Goal: Navigation & Orientation: Find specific page/section

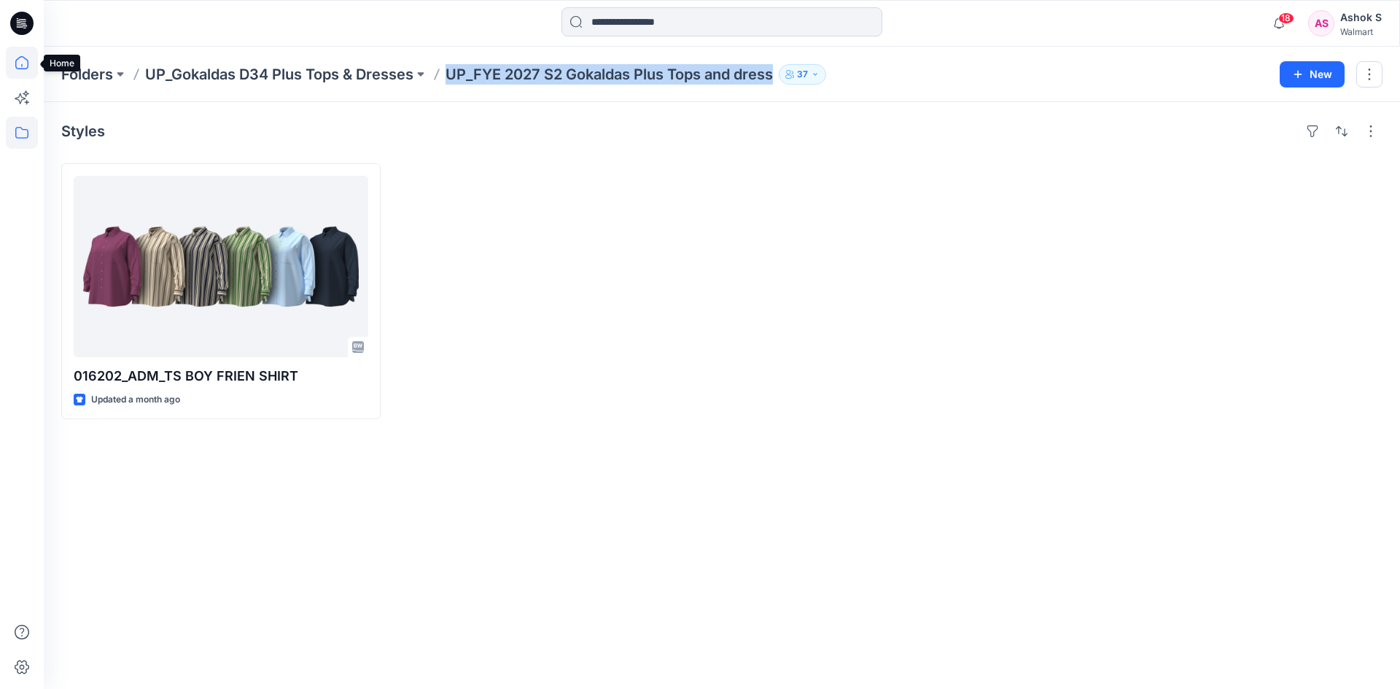
click at [20, 63] on icon at bounding box center [22, 63] width 32 height 32
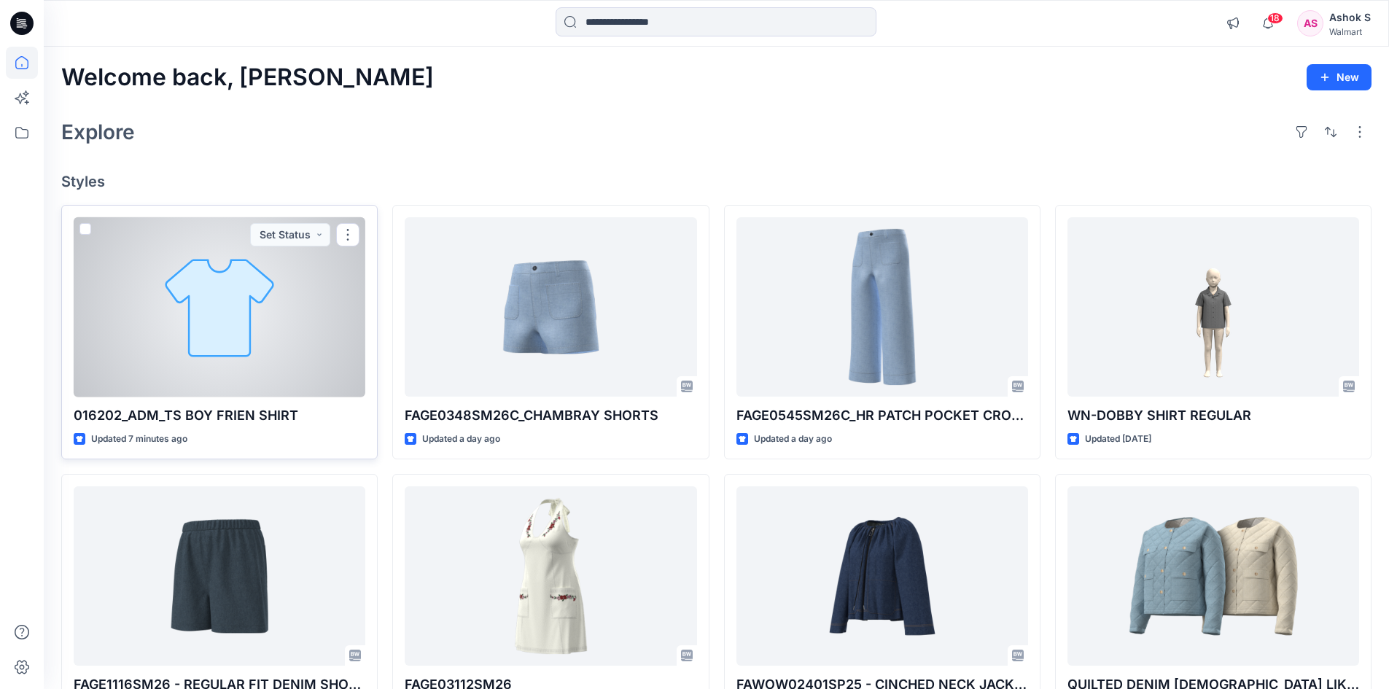
click at [222, 299] on div at bounding box center [220, 307] width 292 height 180
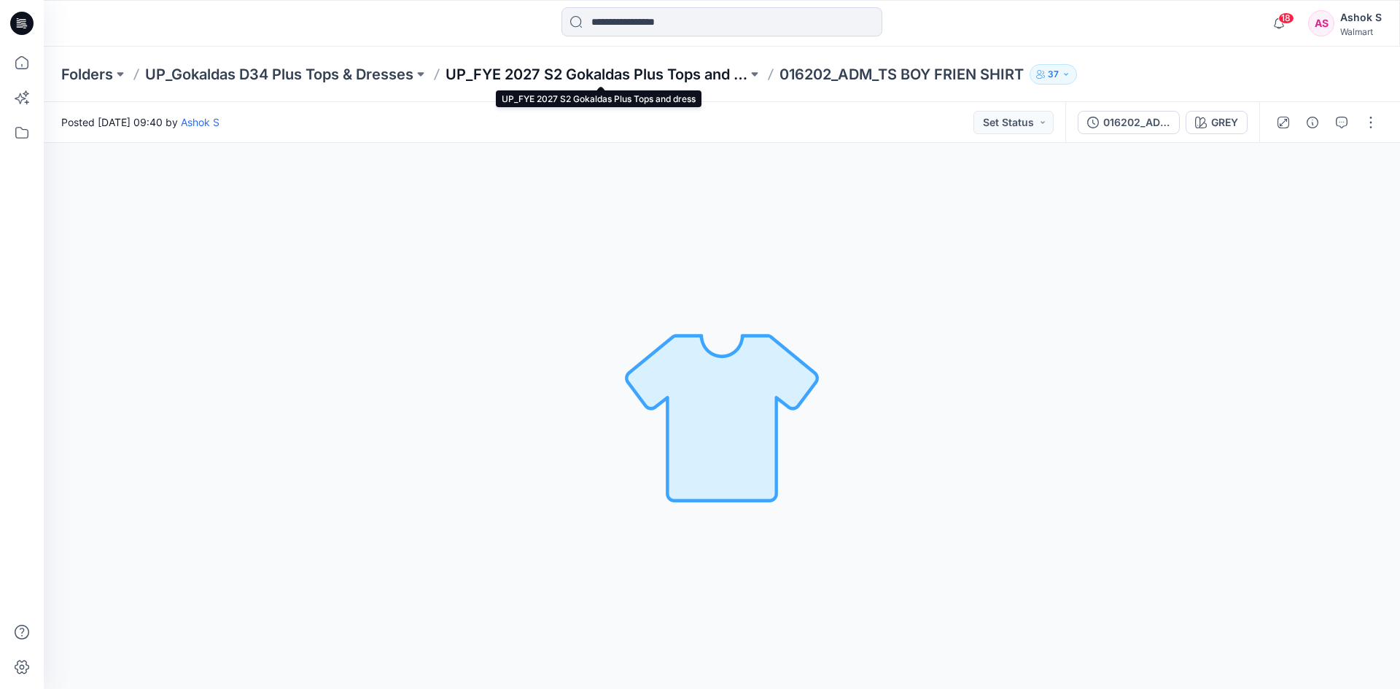
click at [555, 74] on p "UP_FYE 2027 S2 Gokaldas Plus Tops and dress" at bounding box center [596, 74] width 302 height 20
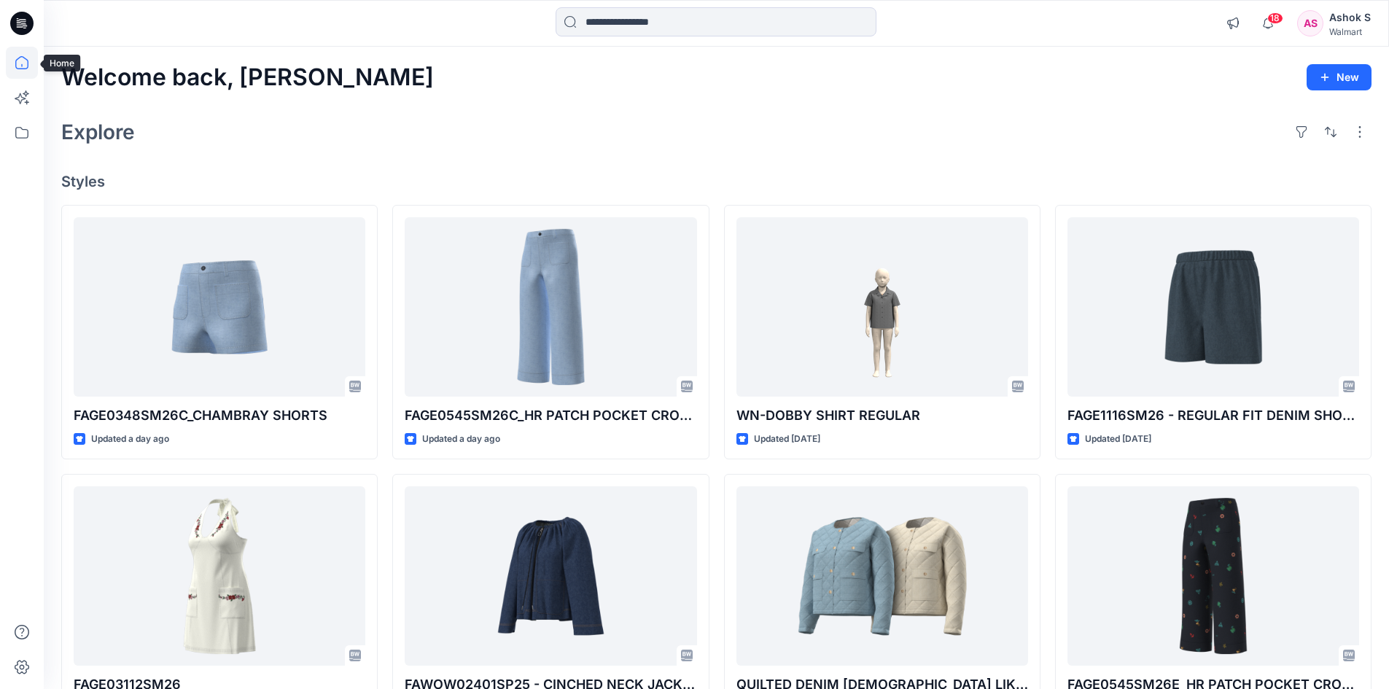
click at [22, 69] on icon at bounding box center [21, 62] width 13 height 13
click at [19, 62] on icon at bounding box center [22, 63] width 32 height 32
click at [25, 61] on icon at bounding box center [22, 63] width 32 height 32
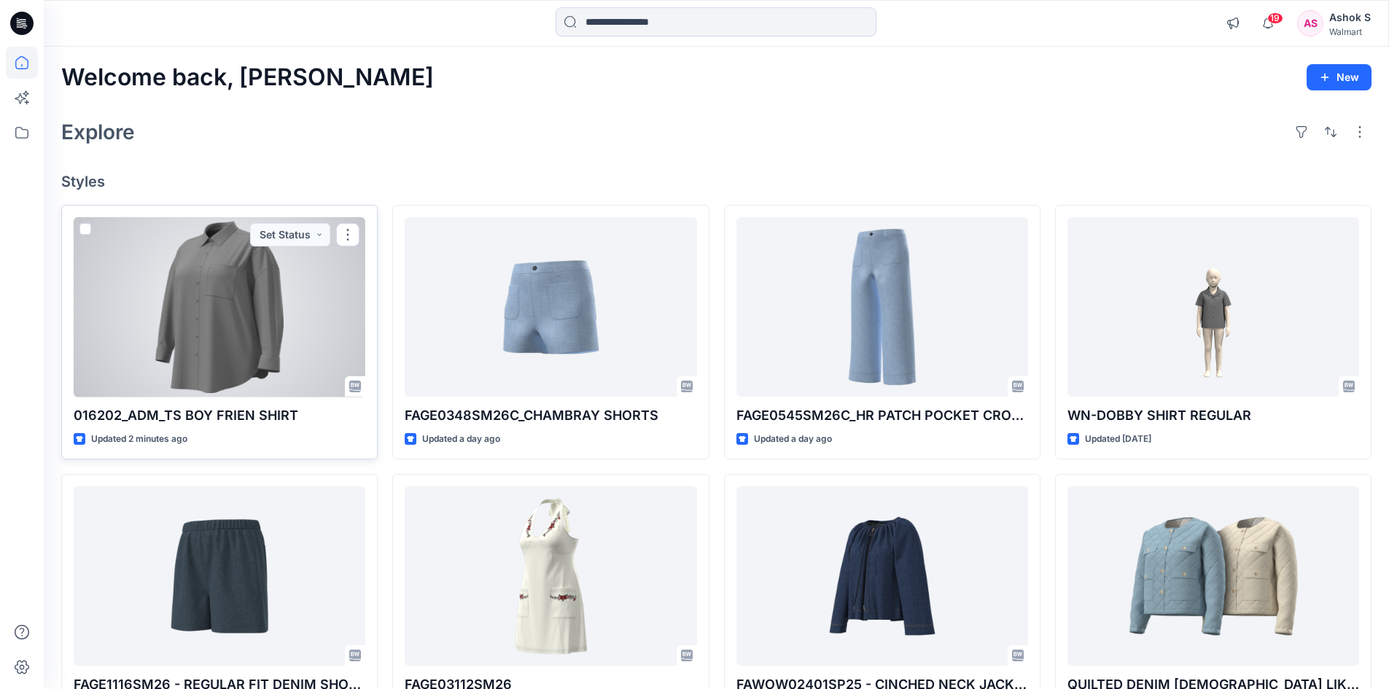
click at [214, 303] on div at bounding box center [220, 307] width 292 height 180
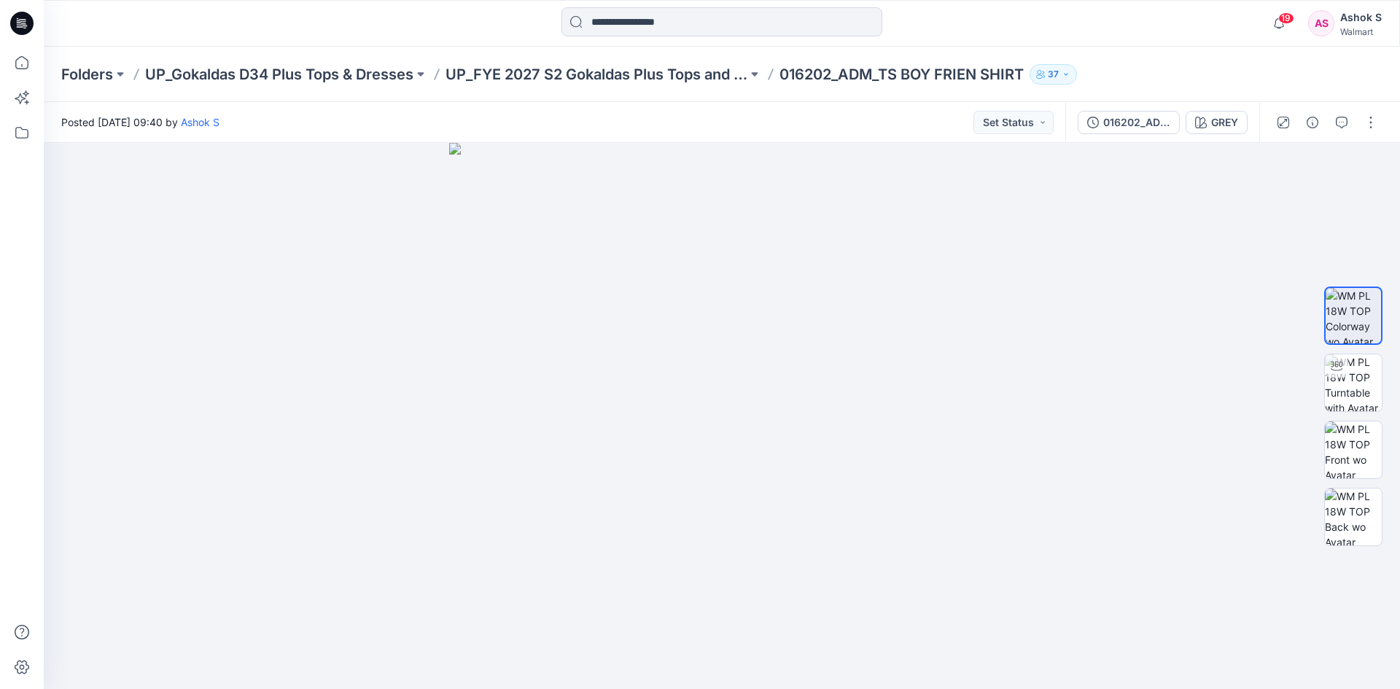
click at [893, 75] on p "016202_ADM_TS BOY FRIEN SHIRT" at bounding box center [901, 74] width 244 height 20
click at [927, 78] on p "016202_ADM_TS BOY FRIEN SHIRT" at bounding box center [901, 74] width 244 height 20
drag, startPoint x: 920, startPoint y: 77, endPoint x: 913, endPoint y: 82, distance: 8.5
click at [920, 77] on p "016202_ADM_TS BOY FRIEN SHIRT" at bounding box center [901, 74] width 244 height 20
click at [682, 75] on p "UP_FYE 2027 S2 Gokaldas Plus Tops and dress" at bounding box center [596, 74] width 302 height 20
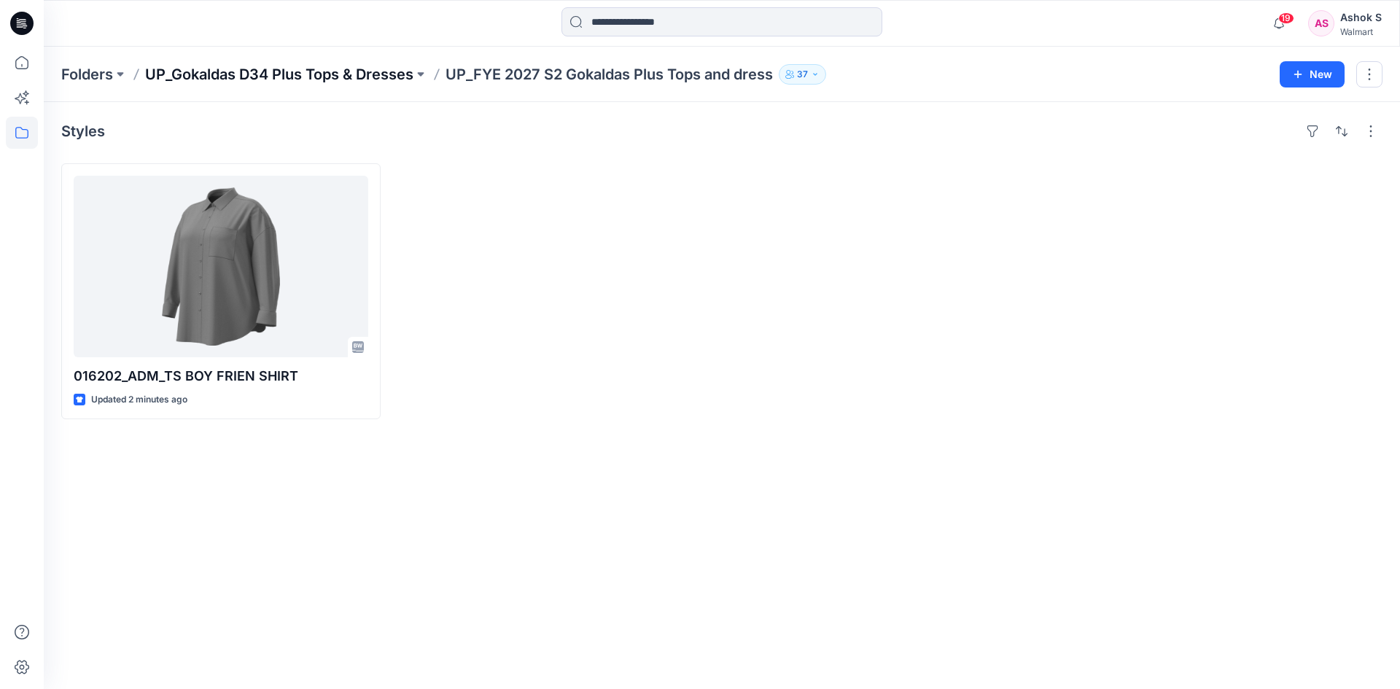
click at [339, 70] on p "UP_Gokaldas D34 Plus Tops & Dresses" at bounding box center [279, 74] width 268 height 20
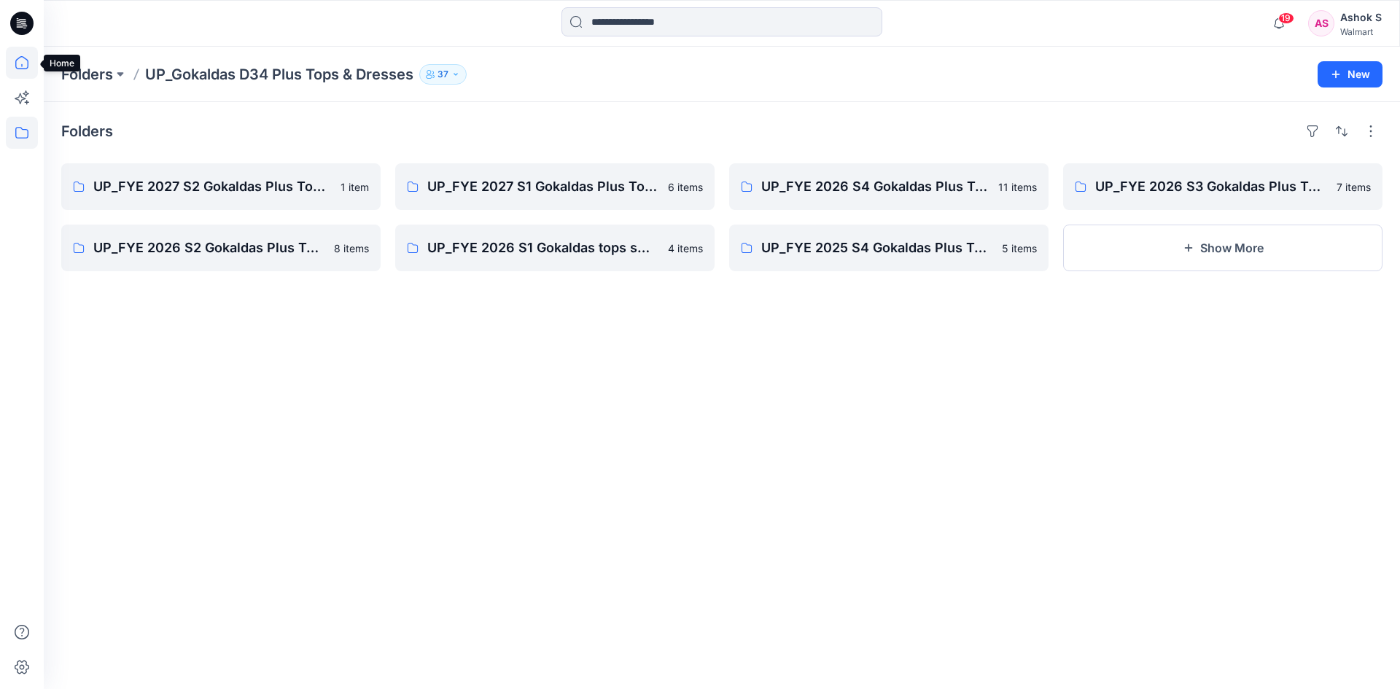
click at [18, 70] on icon at bounding box center [22, 63] width 32 height 32
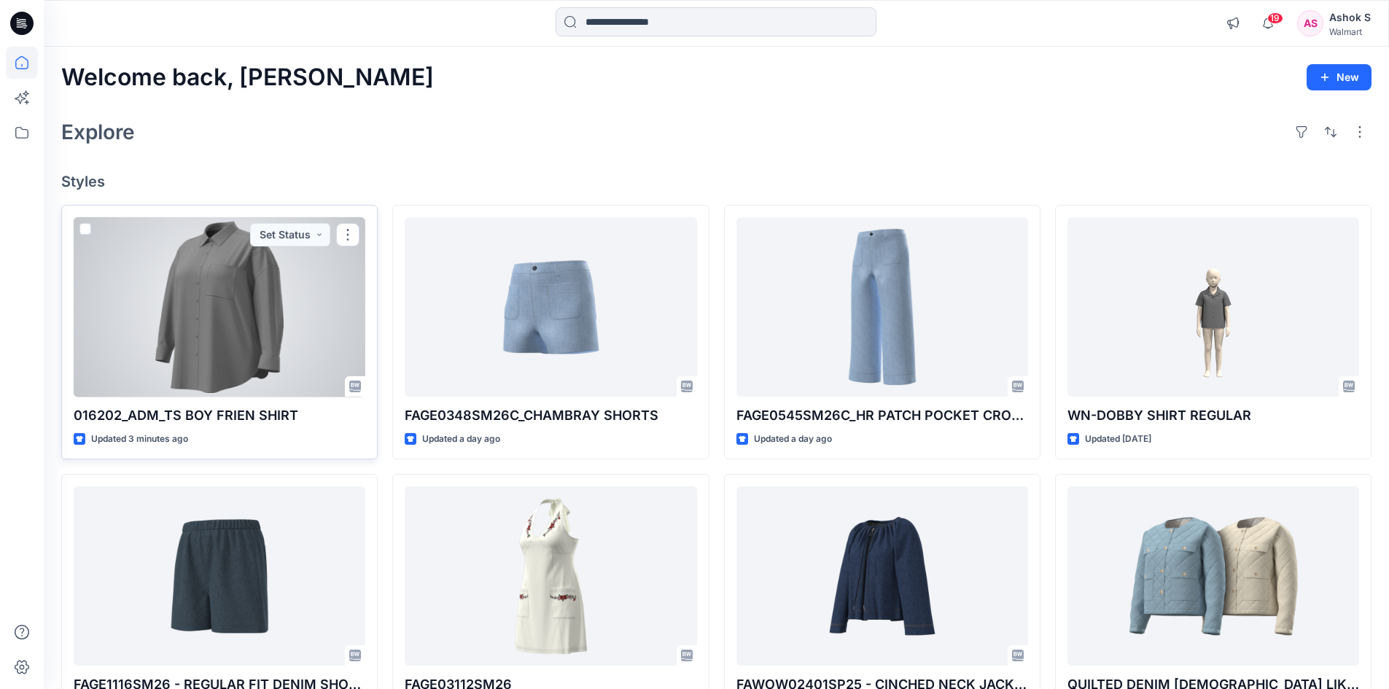
click at [218, 335] on div at bounding box center [220, 307] width 292 height 180
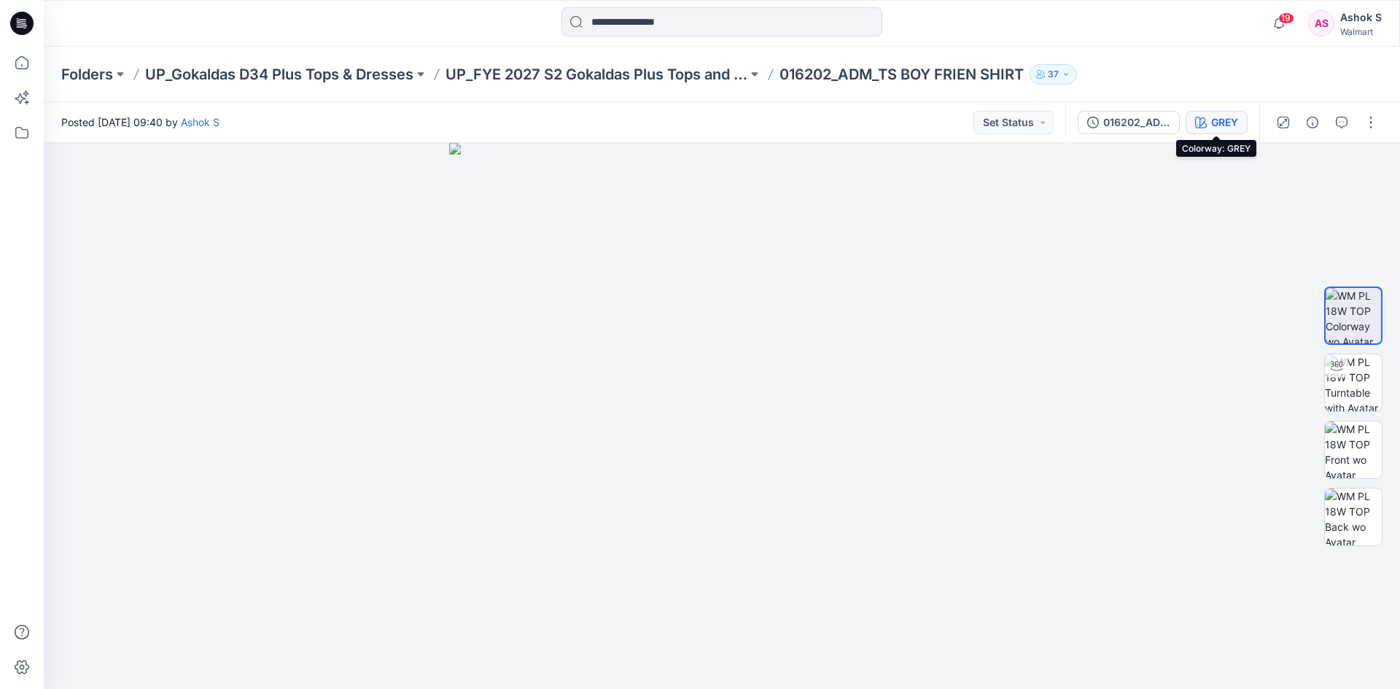
click at [1223, 123] on div "GREY" at bounding box center [1224, 122] width 27 height 16
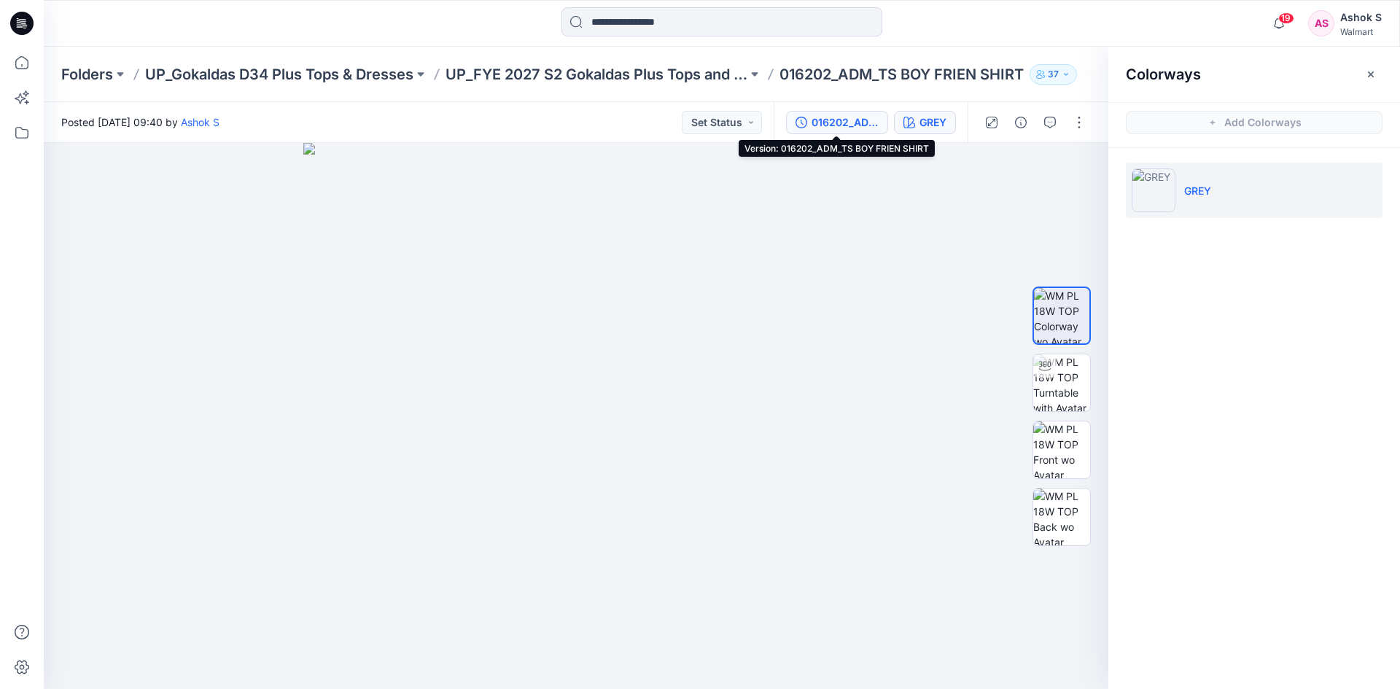
click at [850, 122] on div "016202_ADM_TS BOY FRIEN SHIRT" at bounding box center [844, 122] width 67 height 16
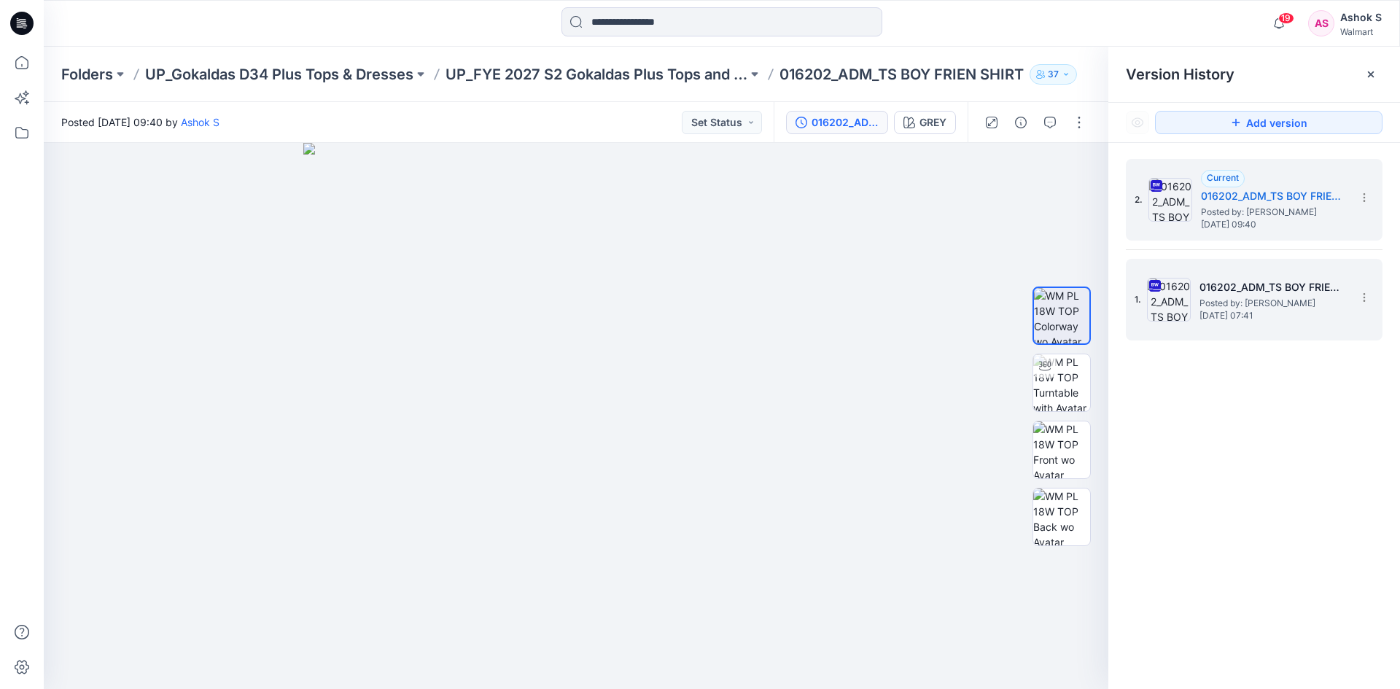
click at [1235, 303] on span "Posted by: Ashok S" at bounding box center [1272, 303] width 146 height 15
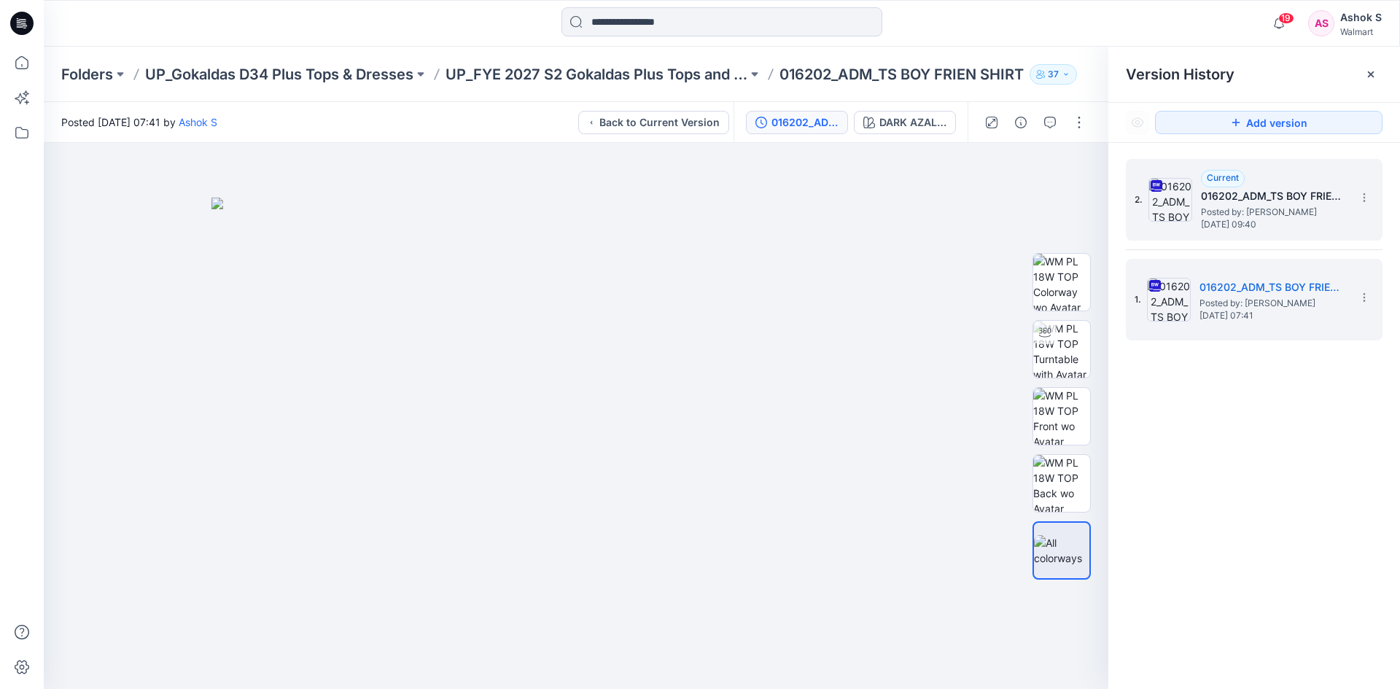
click at [1245, 211] on span "Posted by: Ashok S" at bounding box center [1274, 212] width 146 height 15
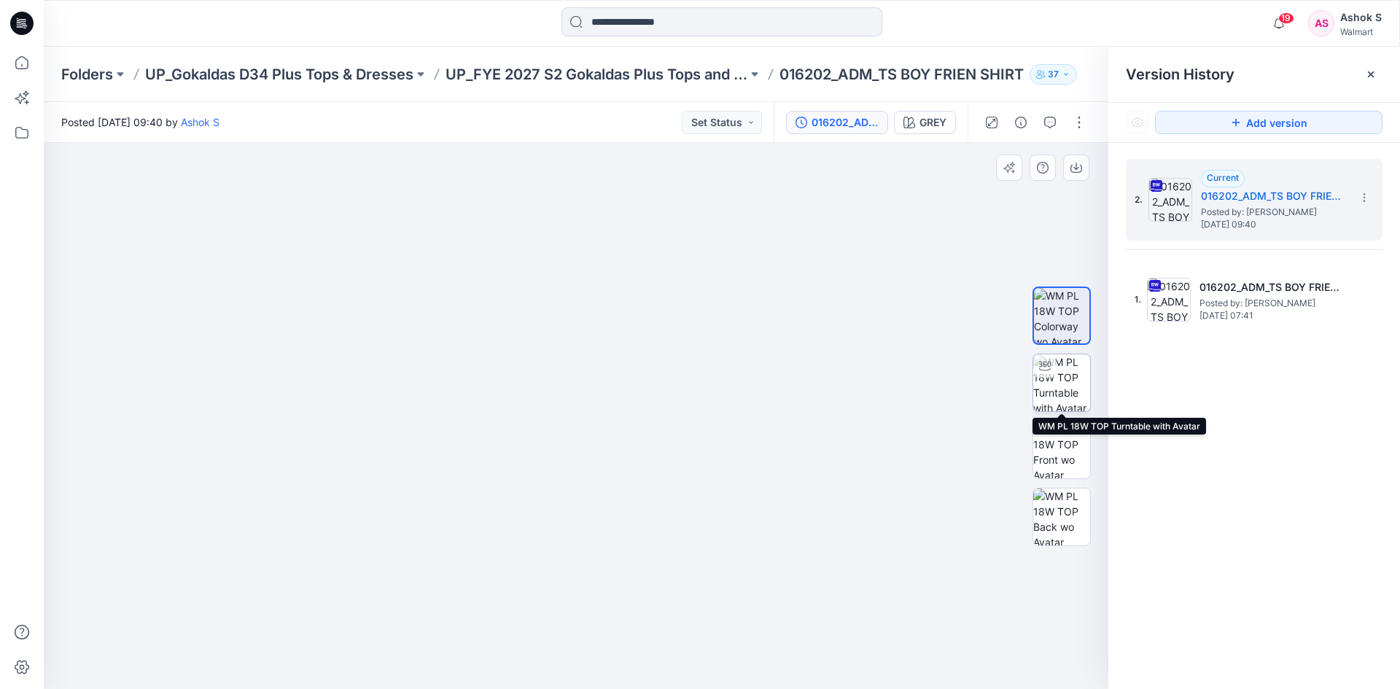
click at [1056, 386] on img at bounding box center [1061, 382] width 57 height 57
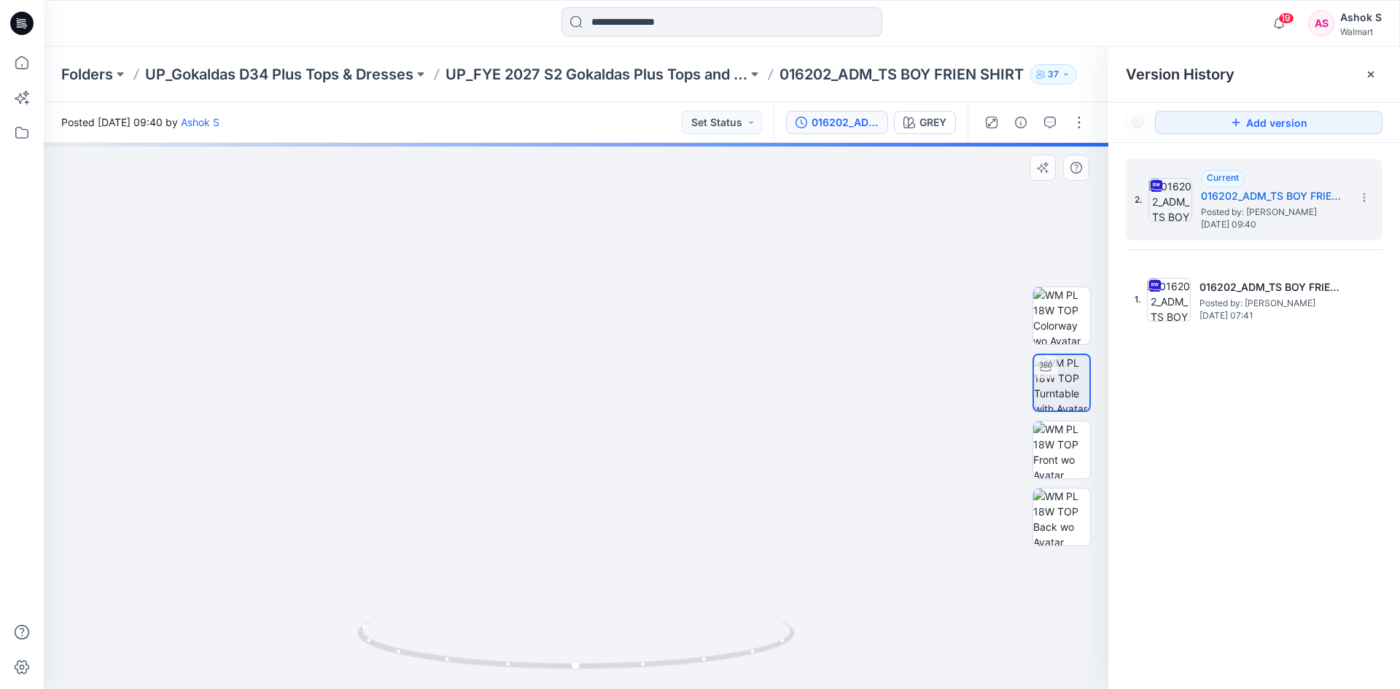
drag, startPoint x: 641, startPoint y: 392, endPoint x: 623, endPoint y: 577, distance: 185.4
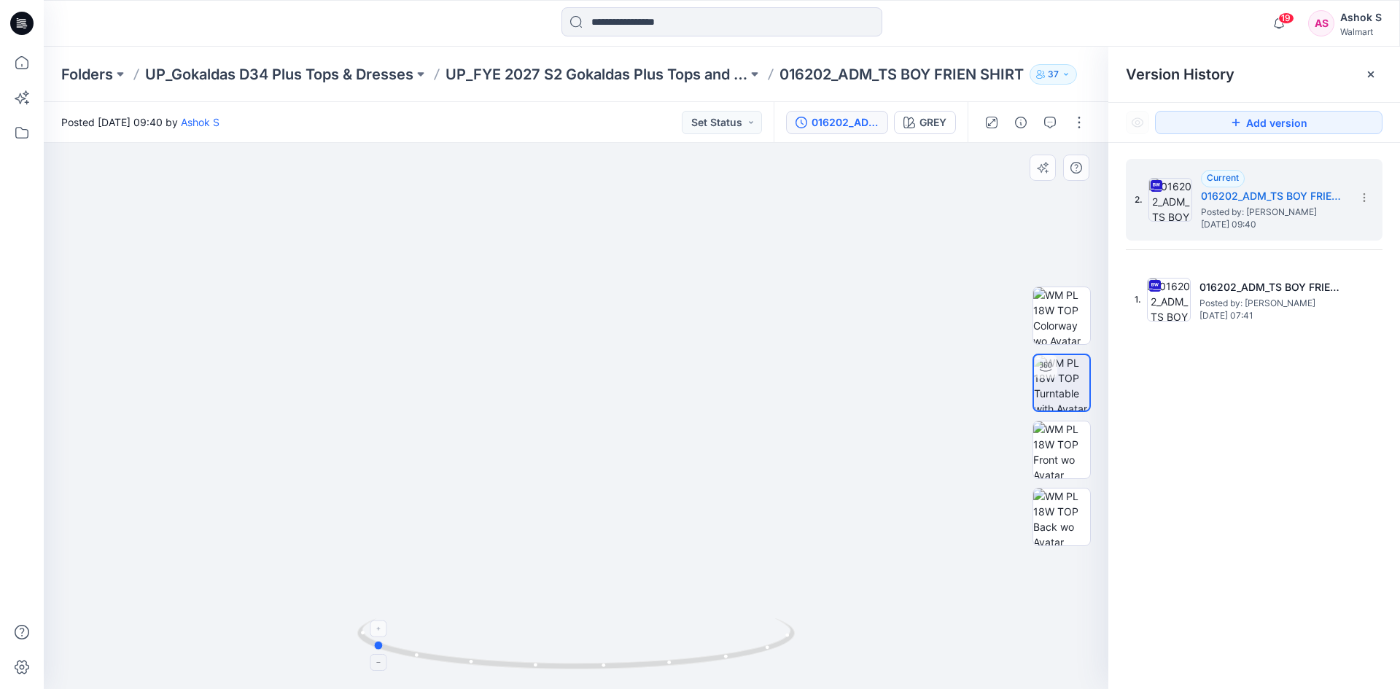
drag, startPoint x: 604, startPoint y: 668, endPoint x: 400, endPoint y: 634, distance: 207.0
click at [400, 634] on icon at bounding box center [577, 645] width 441 height 55
drag, startPoint x: 628, startPoint y: 460, endPoint x: 594, endPoint y: 284, distance: 179.6
drag, startPoint x: 613, startPoint y: 665, endPoint x: 555, endPoint y: 664, distance: 58.3
click at [555, 664] on icon at bounding box center [577, 645] width 441 height 55
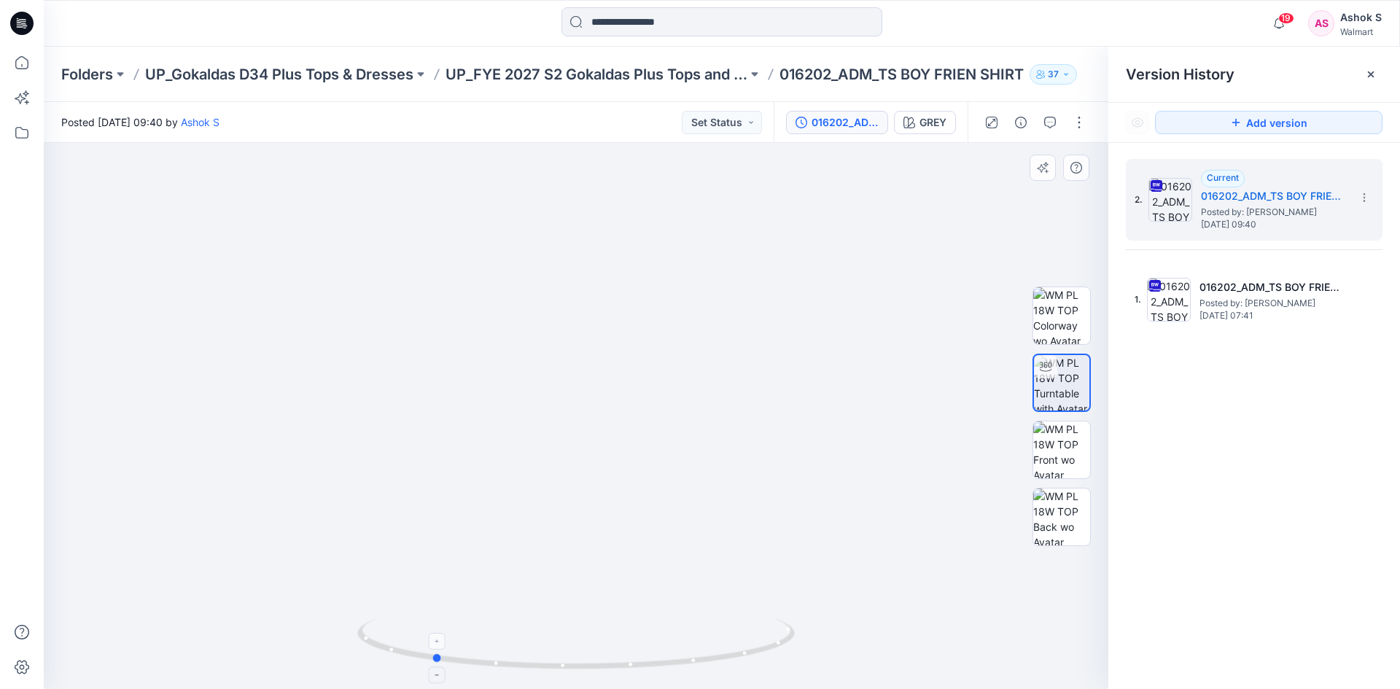
drag, startPoint x: 569, startPoint y: 667, endPoint x: 688, endPoint y: 661, distance: 119.0
click at [688, 661] on icon at bounding box center [577, 645] width 441 height 55
click at [1057, 453] on img at bounding box center [1061, 449] width 57 height 57
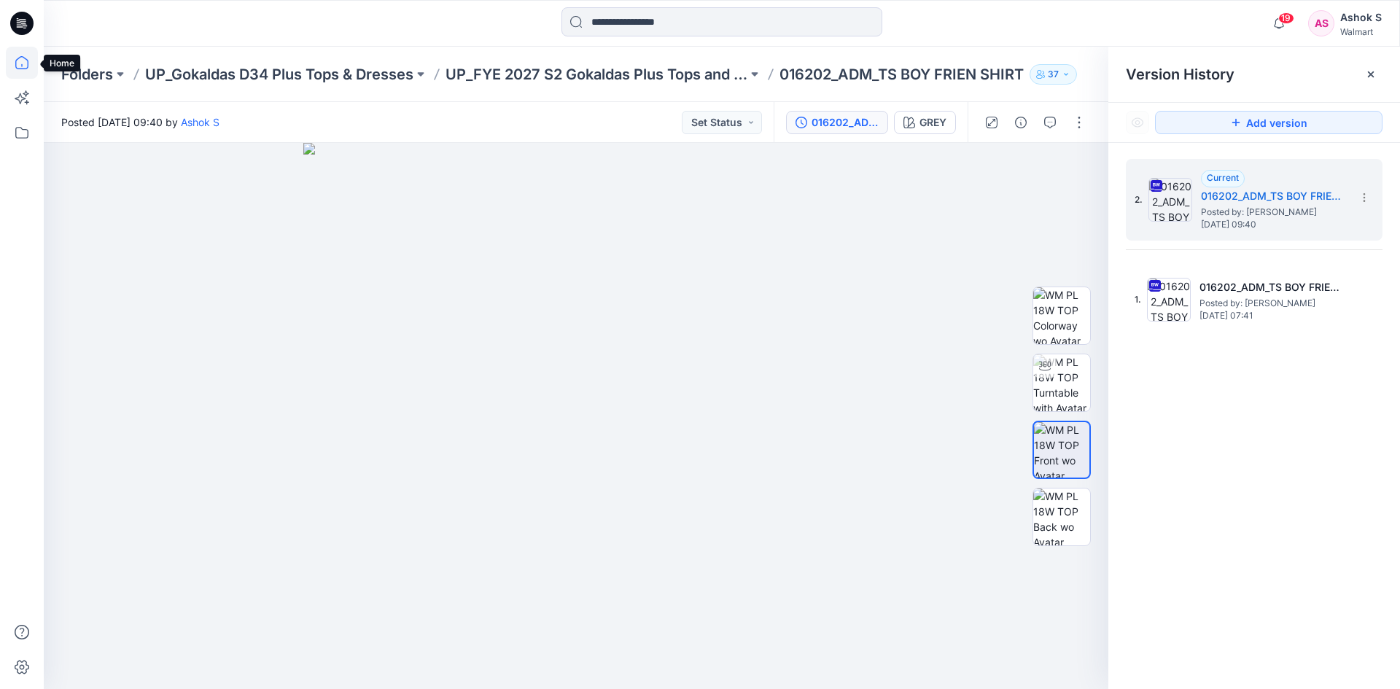
click at [21, 64] on icon at bounding box center [22, 63] width 32 height 32
